Goal: Communication & Community: Answer question/provide support

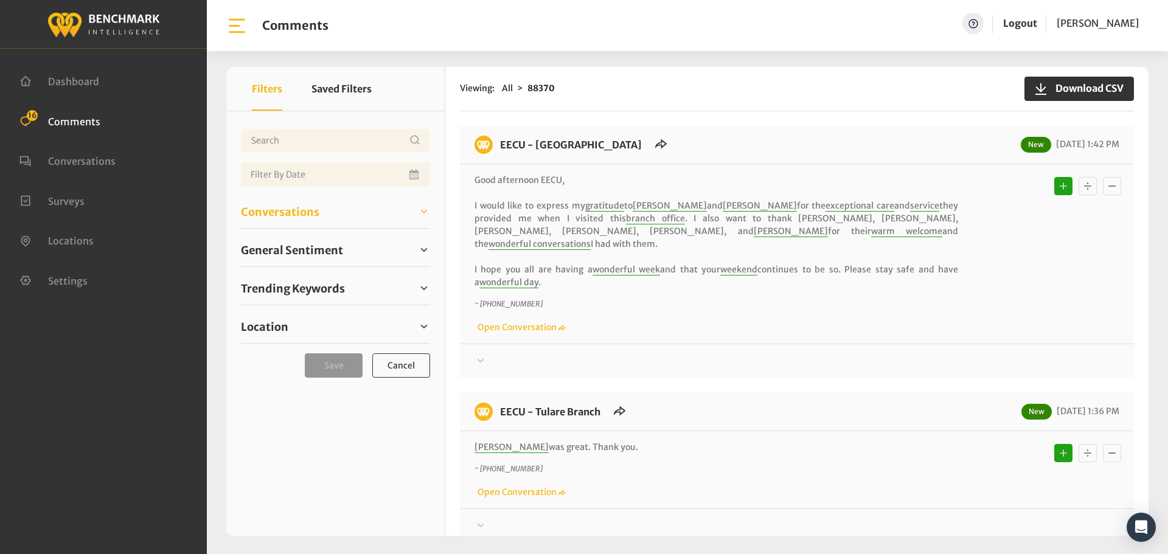
click at [307, 205] on span "Conversations" at bounding box center [280, 212] width 78 height 16
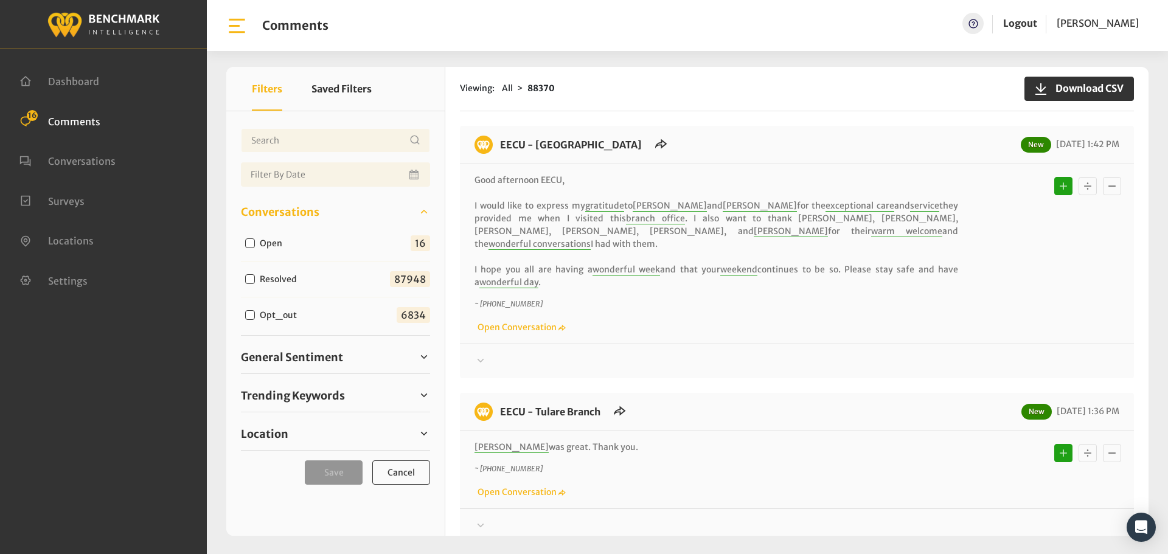
click at [249, 236] on div "Open" at bounding box center [266, 242] width 51 height 15
click at [249, 239] on input "Open" at bounding box center [250, 243] width 10 height 10
checkbox input "true"
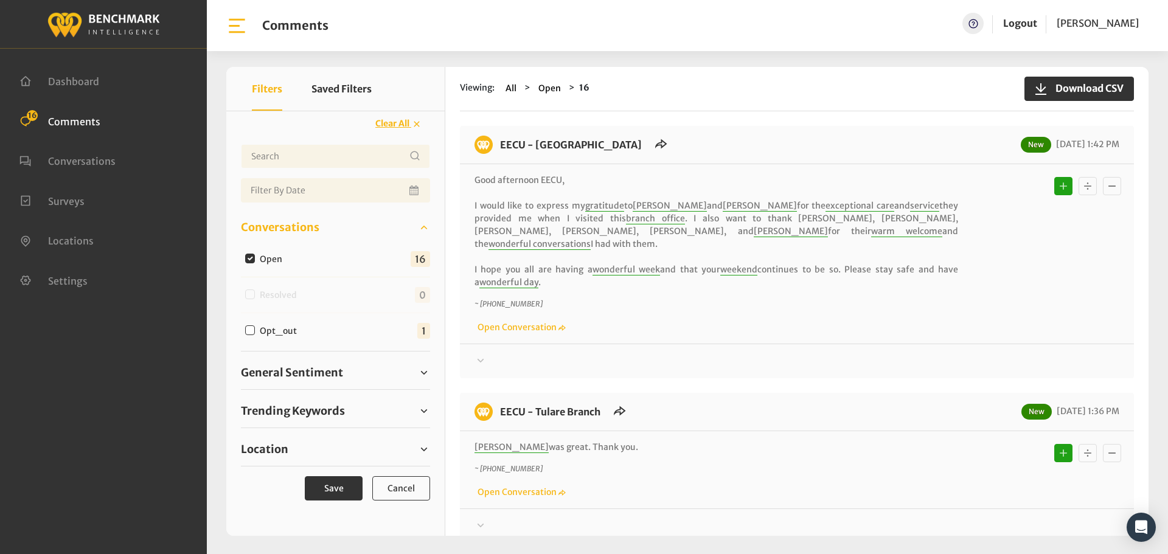
click at [511, 354] on div at bounding box center [796, 361] width 645 height 15
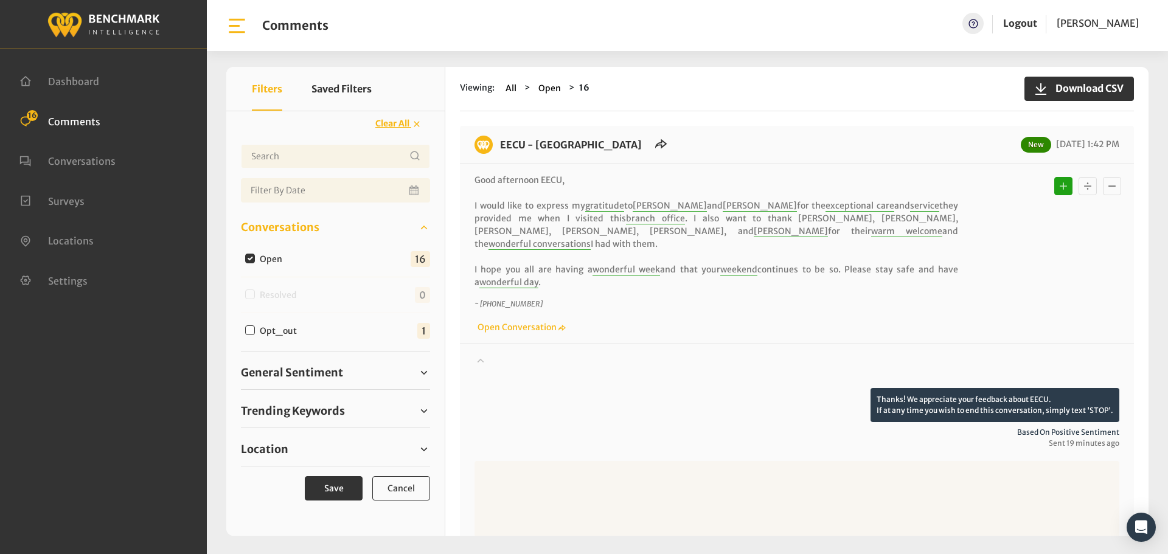
click at [814, 482] on textarea at bounding box center [796, 499] width 645 height 76
drag, startPoint x: 717, startPoint y: 459, endPoint x: 628, endPoint y: 461, distance: 89.4
click at [628, 461] on textarea "Thank you for your kind words about [PERSON_NAME] and [PERSON_NAME]. We will sh…" at bounding box center [796, 499] width 645 height 76
click at [998, 461] on textarea "Thank you for your kind words about the staff at our [GEOGRAPHIC_DATA][PERSON_N…" at bounding box center [796, 499] width 645 height 76
drag, startPoint x: 1005, startPoint y: 463, endPoint x: 784, endPoint y: 470, distance: 220.9
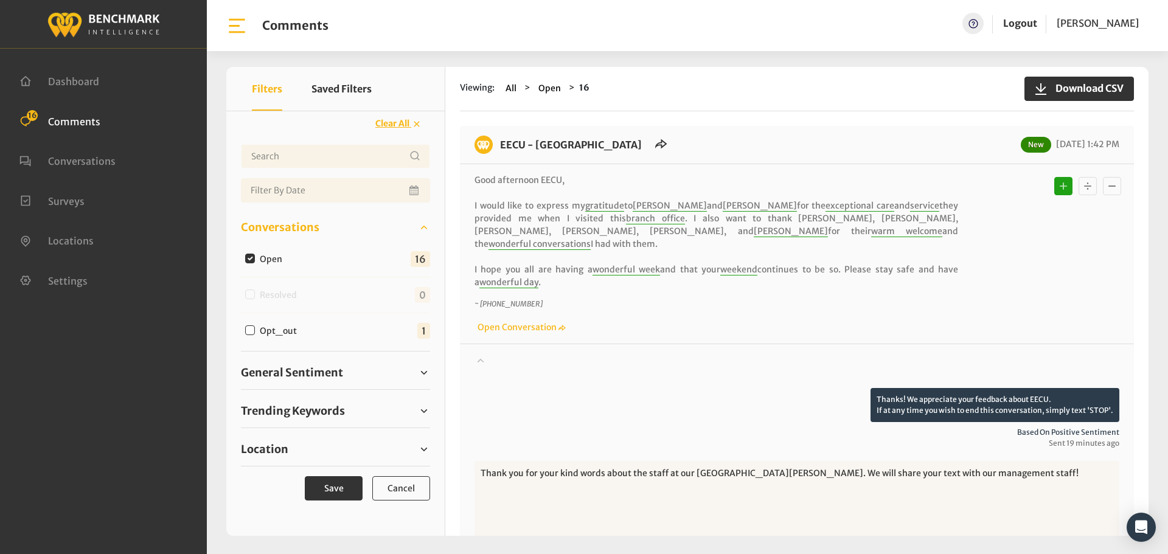
click at [784, 470] on textarea "Thank you for your kind words about the staff at our [GEOGRAPHIC_DATA][PERSON_N…" at bounding box center [796, 499] width 645 height 76
click at [864, 479] on textarea "Thank you for your kind words about the staff at our [GEOGRAPHIC_DATA][PERSON_N…" at bounding box center [796, 499] width 645 height 76
click at [917, 462] on textarea "Thank you for your kind words about the staff at our [GEOGRAPHIC_DATA][PERSON_N…" at bounding box center [796, 499] width 645 height 76
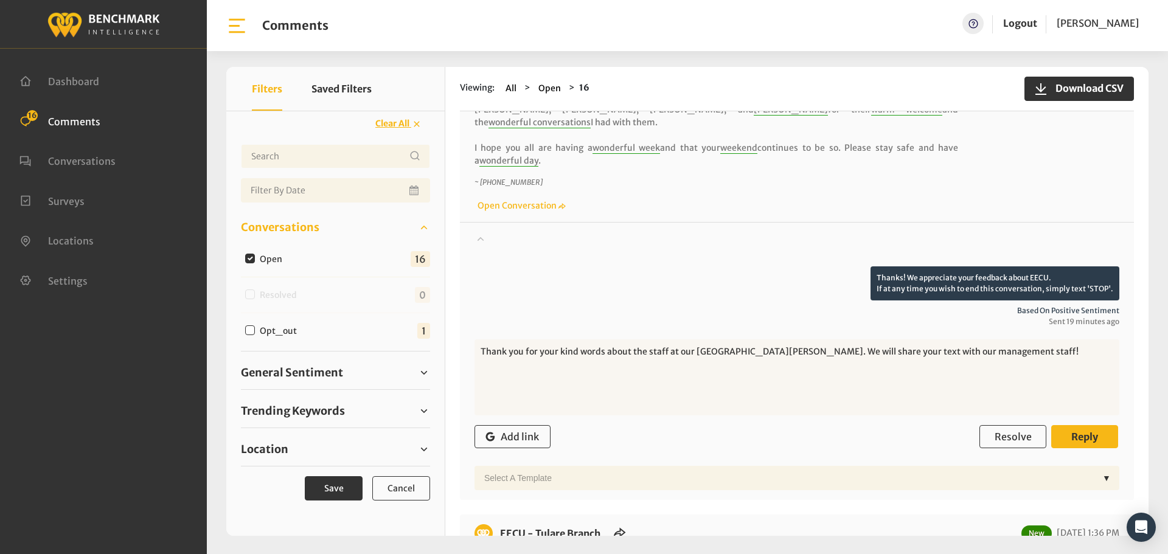
type textarea "Thank you for your kind words about the staff at our [GEOGRAPHIC_DATA][PERSON_N…"
click at [1095, 427] on button "Reply" at bounding box center [1084, 436] width 67 height 23
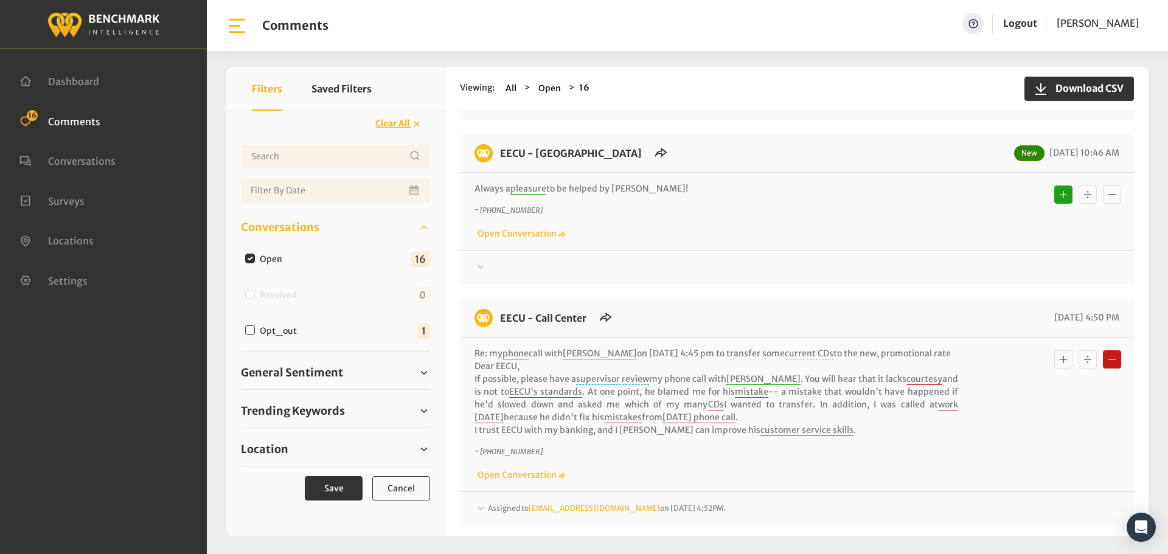
scroll to position [2791, 0]
